Goal: Answer question/provide support: Share knowledge or assist other users

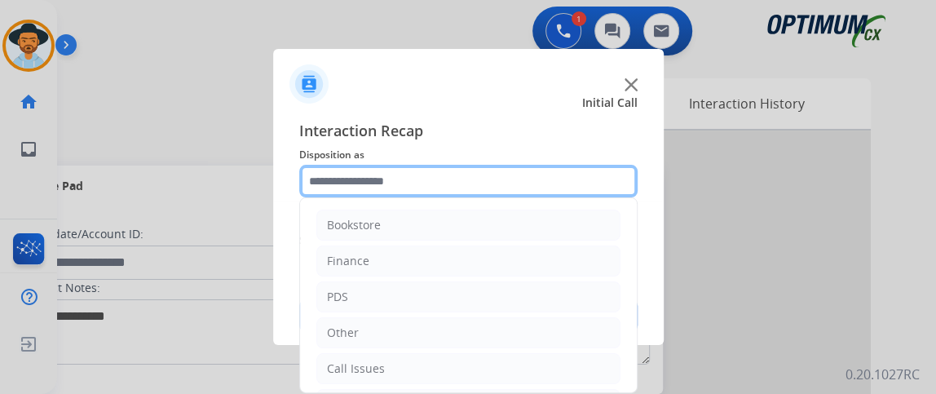
click at [445, 184] on input "text" at bounding box center [468, 181] width 339 height 33
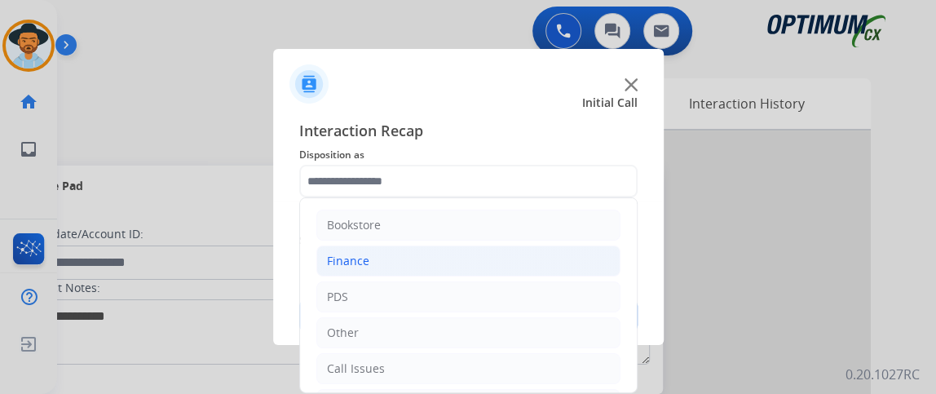
click at [447, 247] on li "Finance" at bounding box center [468, 261] width 304 height 31
click at [443, 274] on li "Finance" at bounding box center [468, 261] width 304 height 31
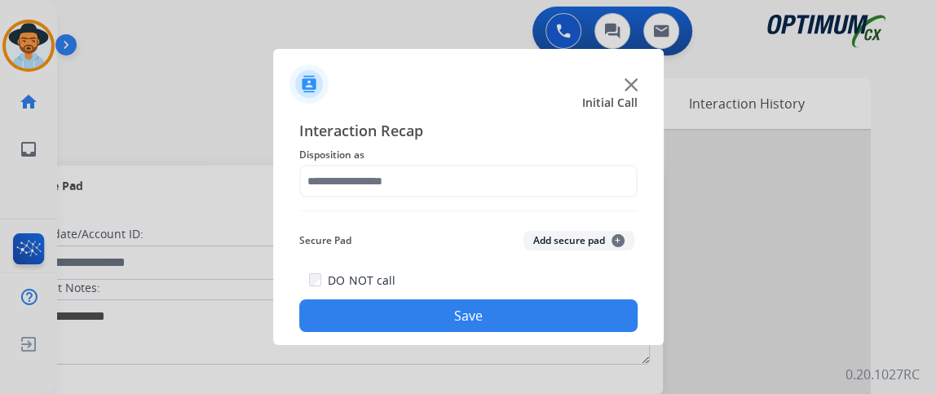
click at [443, 285] on div "DO NOT call Save" at bounding box center [468, 301] width 339 height 62
click at [453, 319] on button "Save" at bounding box center [468, 315] width 339 height 33
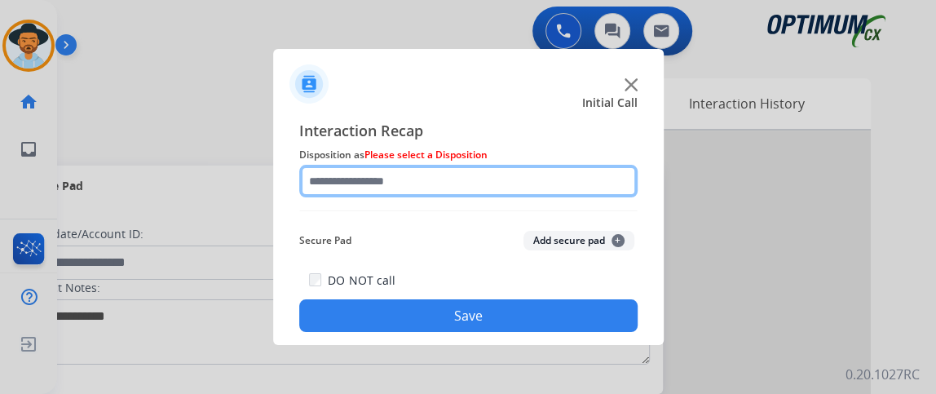
click at [468, 173] on input "text" at bounding box center [468, 181] width 339 height 33
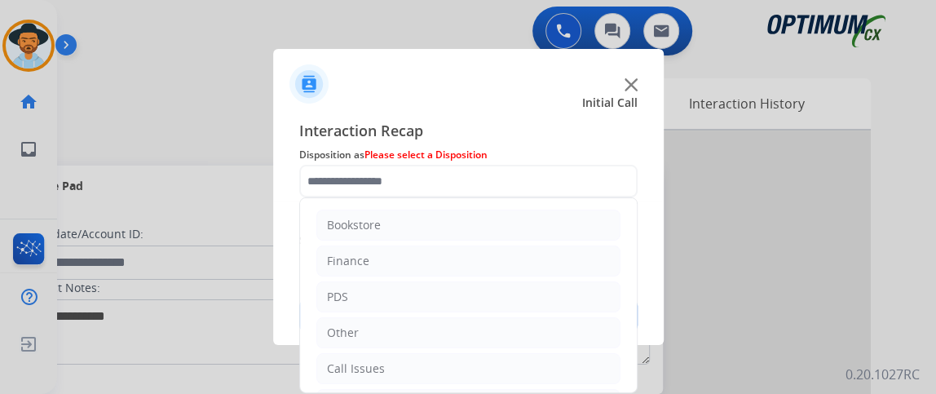
click at [454, 276] on ul "Bookstore Finance PDS Other Call Issues Initial Application Transfer Renewal" at bounding box center [468, 350] width 337 height 305
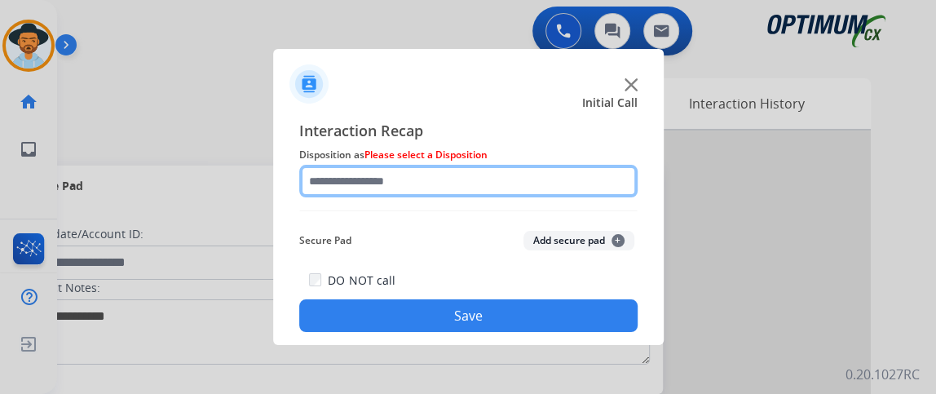
click at [445, 185] on input "text" at bounding box center [468, 181] width 339 height 33
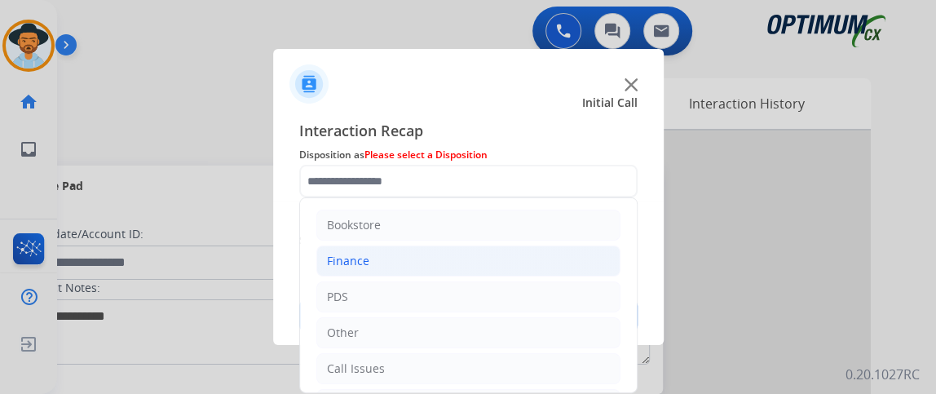
click at [436, 259] on li "Finance" at bounding box center [468, 261] width 304 height 31
click at [433, 288] on li "Refund Status" at bounding box center [485, 296] width 272 height 31
type input "**********"
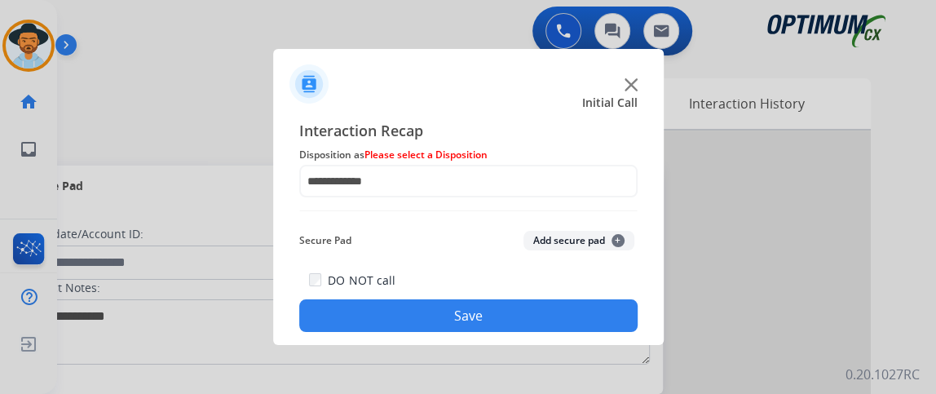
click at [449, 311] on button "Save" at bounding box center [468, 315] width 339 height 33
click at [449, 309] on button "Save" at bounding box center [468, 315] width 339 height 33
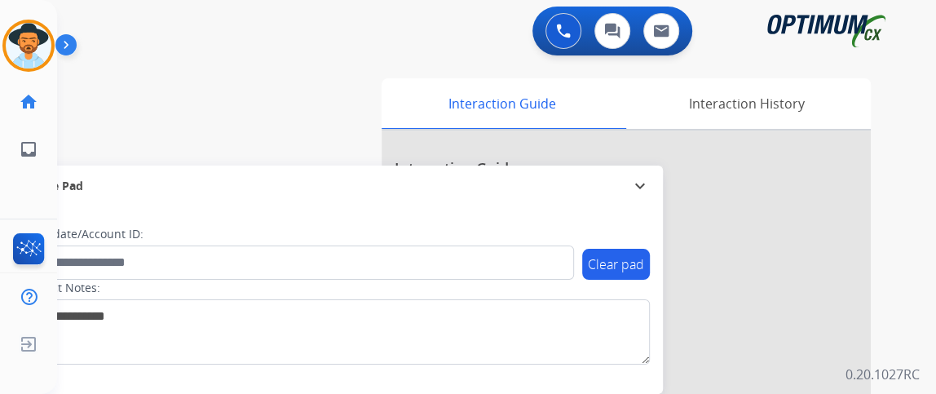
click at [139, 146] on div "swap_horiz Break voice bridge close_fullscreen Connect 3-Way Call merge_type Se…" at bounding box center [477, 399] width 840 height 680
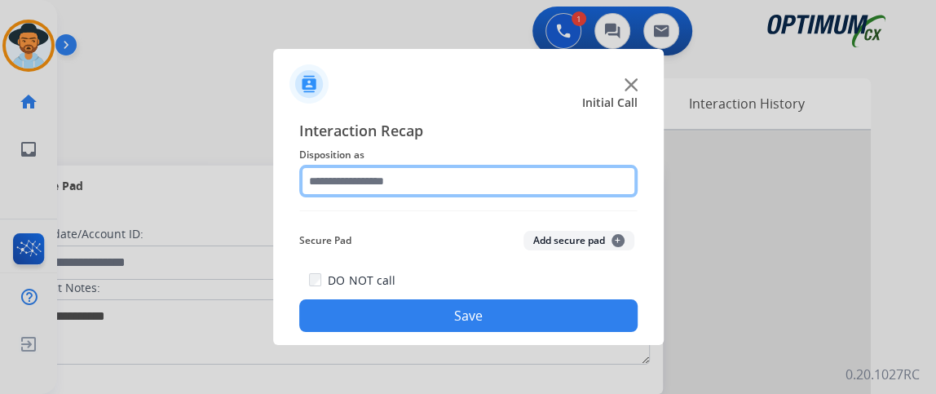
click at [426, 184] on input "text" at bounding box center [468, 181] width 339 height 33
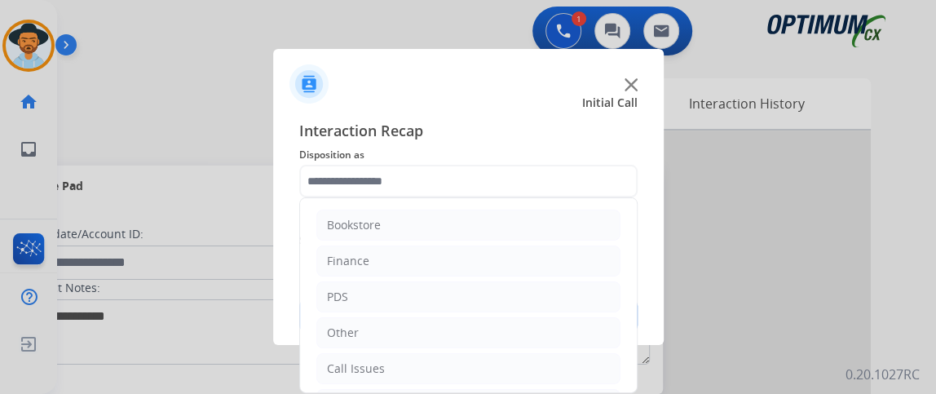
drag, startPoint x: 624, startPoint y: 267, endPoint x: 628, endPoint y: 358, distance: 91.4
click at [628, 358] on div "Bookstore Finance PDS Other Call Issues Initial Application Transfer Renewal" at bounding box center [468, 295] width 339 height 196
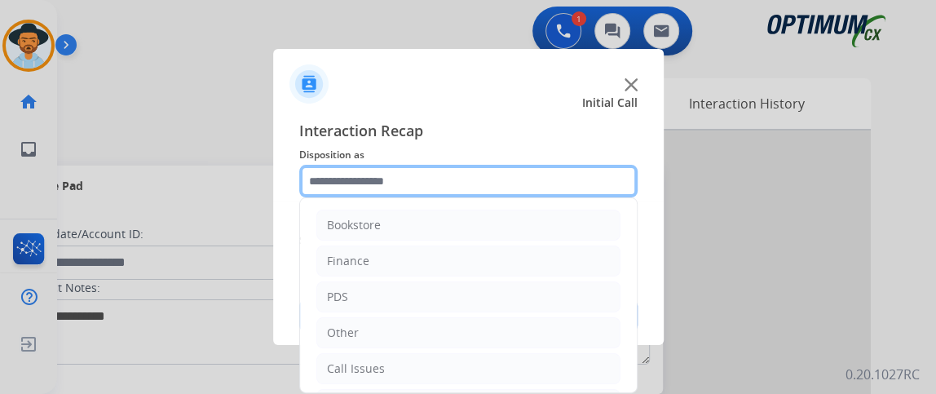
click at [612, 184] on input "text" at bounding box center [468, 181] width 339 height 33
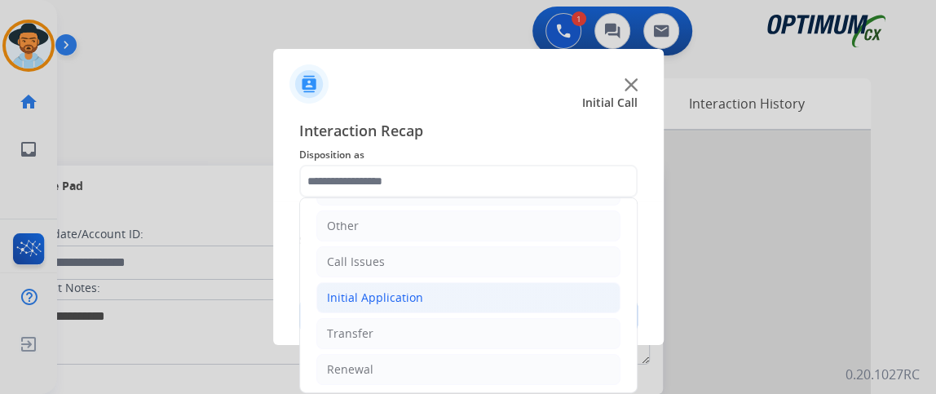
click at [559, 305] on li "Initial Application" at bounding box center [468, 297] width 304 height 31
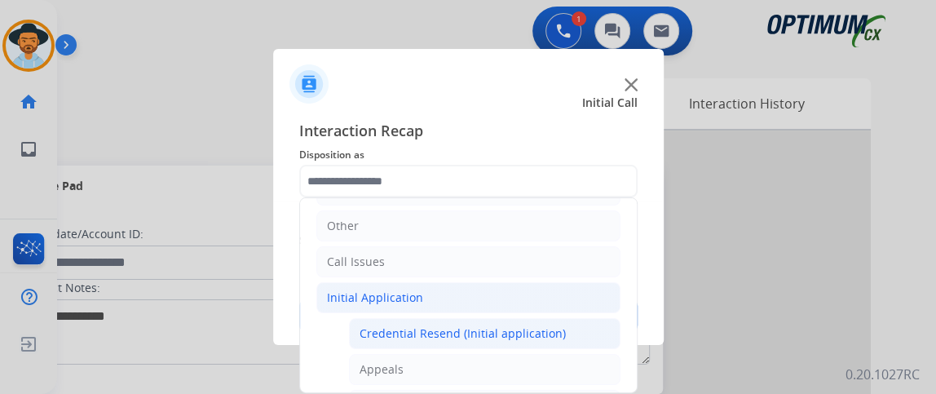
click at [548, 330] on div "Credential Resend (Initial application)" at bounding box center [463, 333] width 206 height 16
type input "**********"
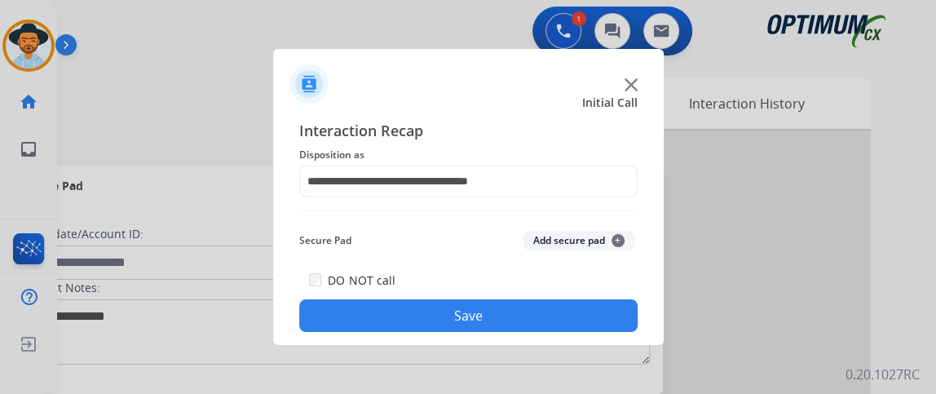
click at [548, 330] on button "Save" at bounding box center [468, 315] width 339 height 33
